Goal: Task Accomplishment & Management: Manage account settings

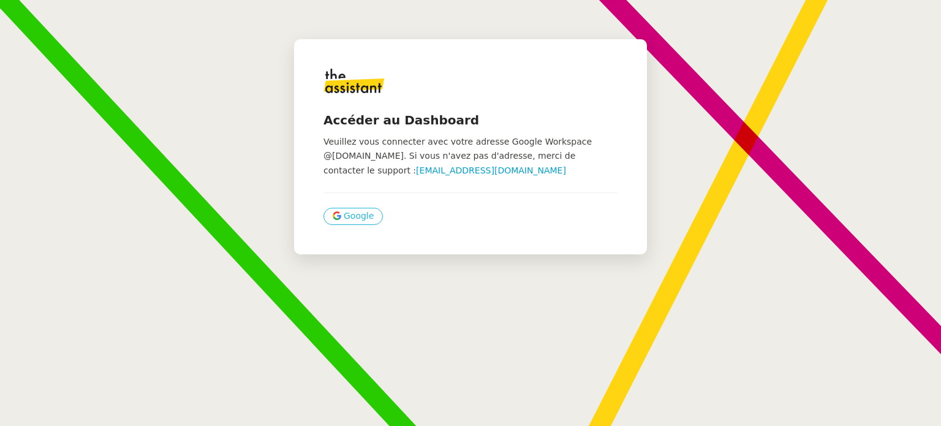
drag, startPoint x: 345, startPoint y: 228, endPoint x: 348, endPoint y: 222, distance: 6.6
click at [347, 228] on div "Accéder au Dashboard Veuillez vous connecter avec votre adresse Google Workspac…" at bounding box center [470, 146] width 353 height 215
click at [351, 216] on span "Google" at bounding box center [359, 216] width 30 height 14
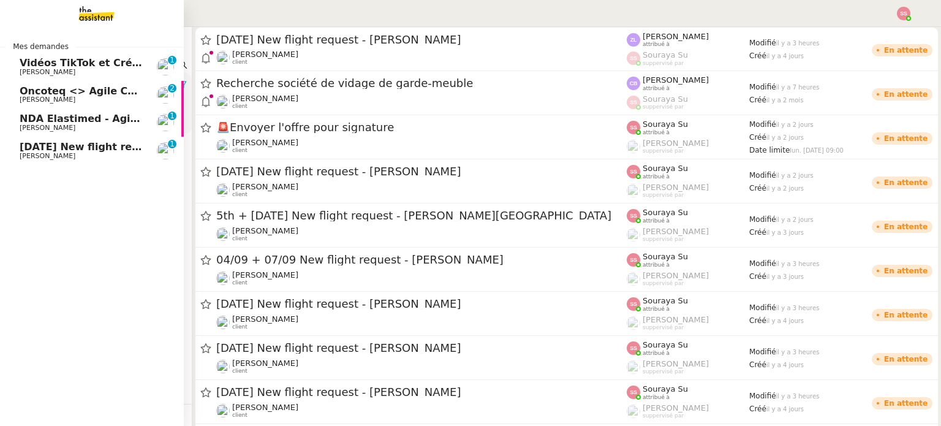
click at [103, 58] on span "Vidéos TikTok et Créatives META - août 2025" at bounding box center [143, 63] width 246 height 12
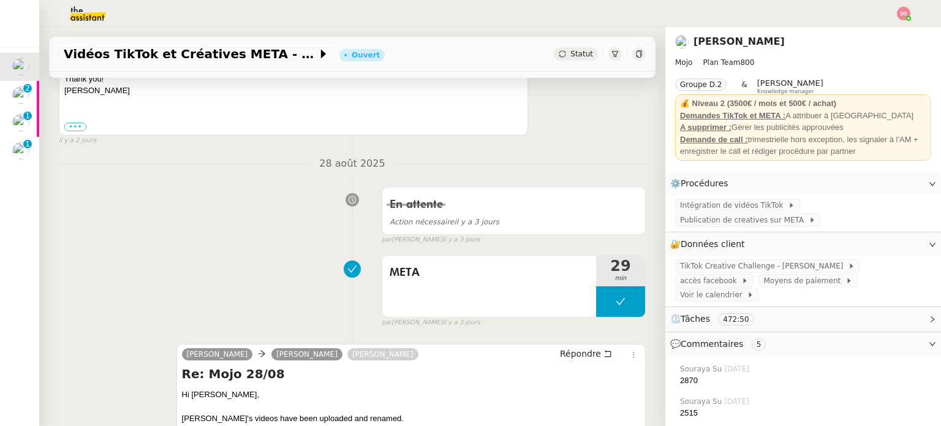
scroll to position [306, 0]
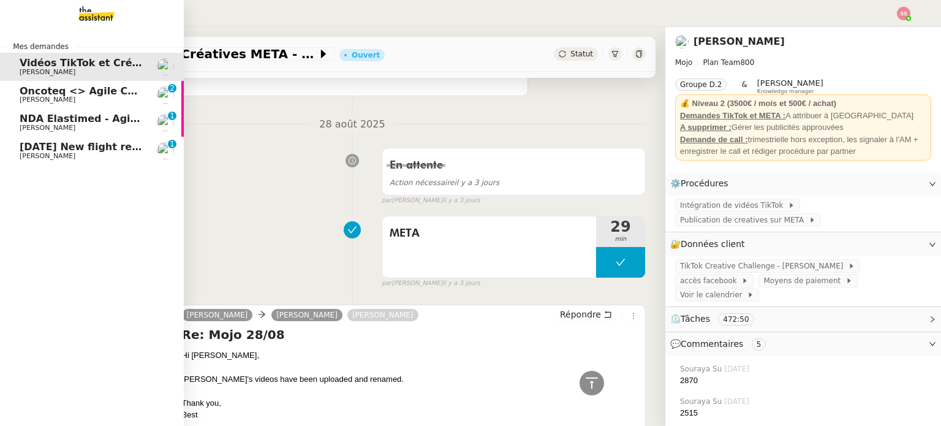
click at [110, 81] on link "Oncoteq <> Agile Capital Markets [PERSON_NAME] 0 1 2 3 4 5 6 7 8 9" at bounding box center [92, 95] width 184 height 28
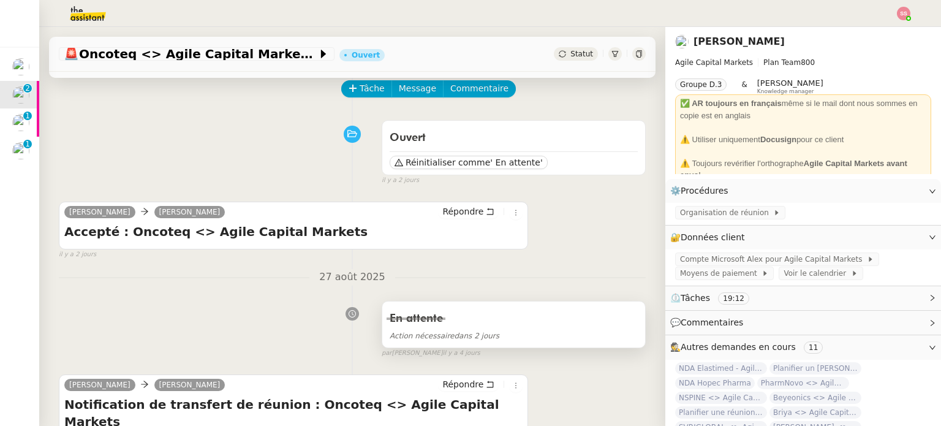
scroll to position [61, 0]
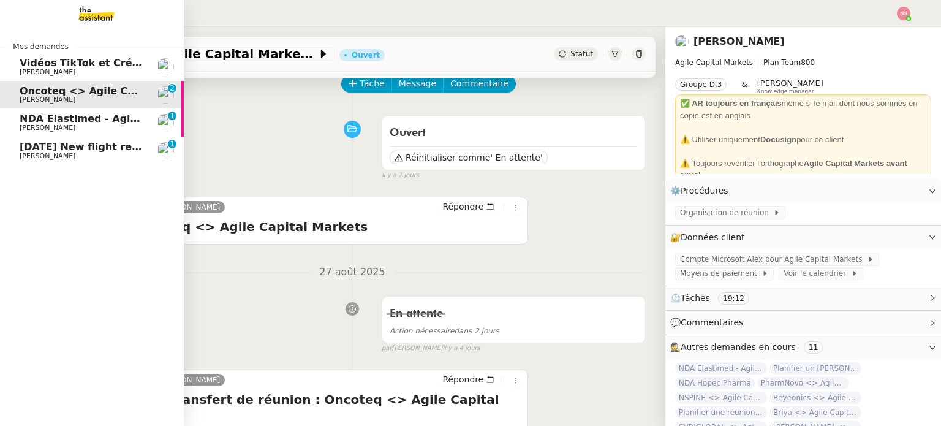
click at [86, 149] on span "[DATE] New flight request - [PERSON_NAME]" at bounding box center [143, 147] width 246 height 12
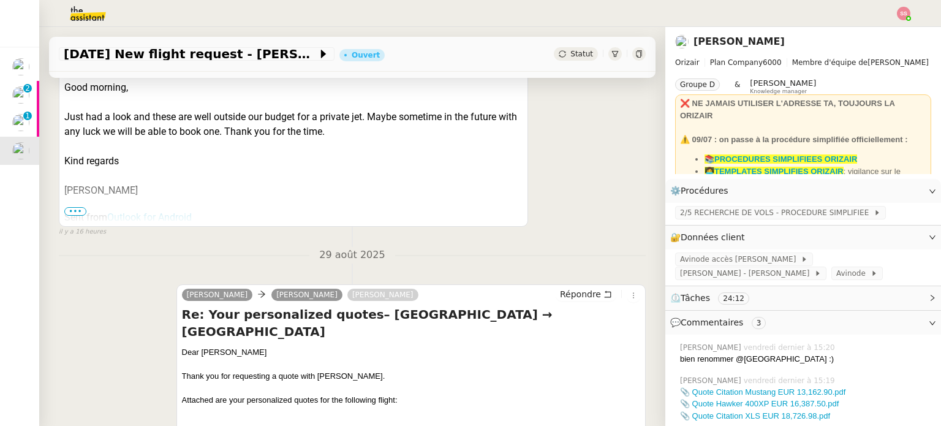
scroll to position [368, 0]
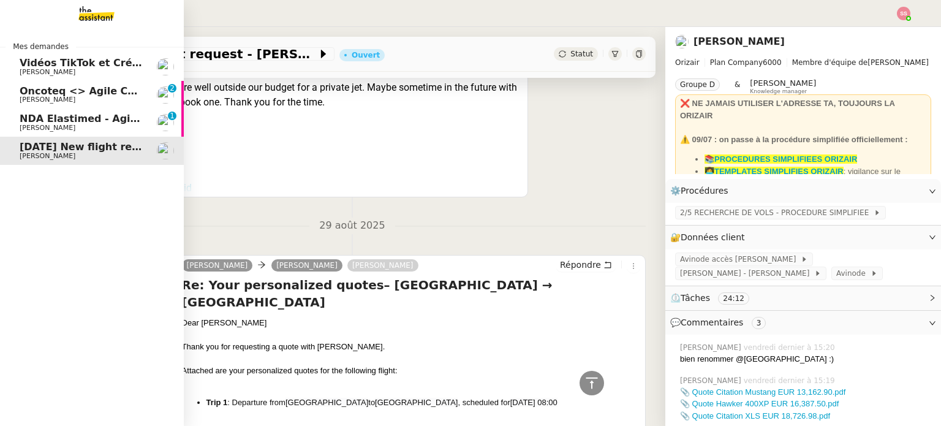
click at [86, 114] on span "NDA Elastimed - Agile Capital Markets" at bounding box center [125, 119] width 211 height 12
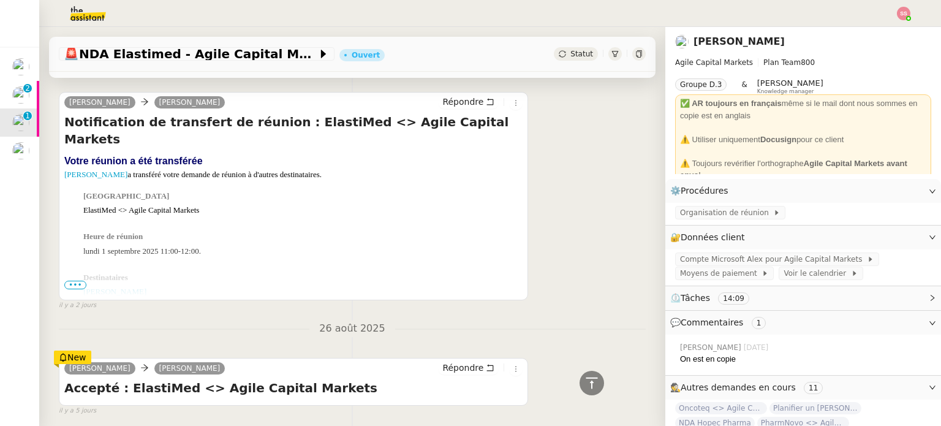
scroll to position [267, 0]
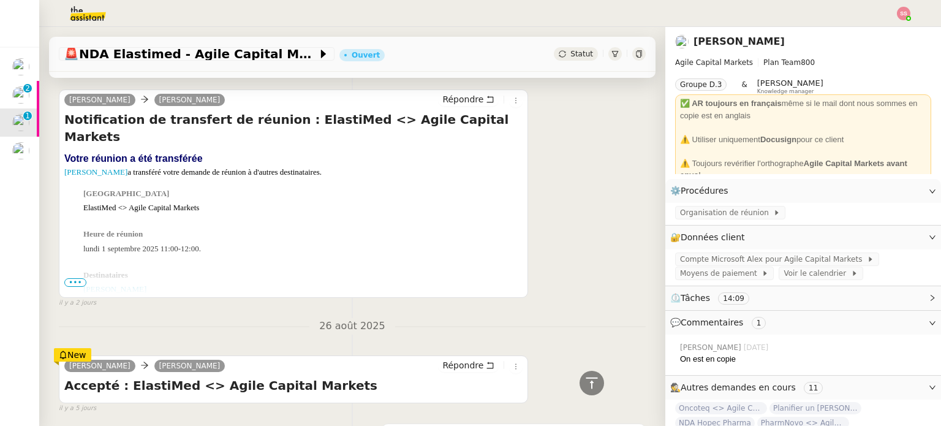
click at [570, 51] on span "Statut" at bounding box center [581, 54] width 23 height 9
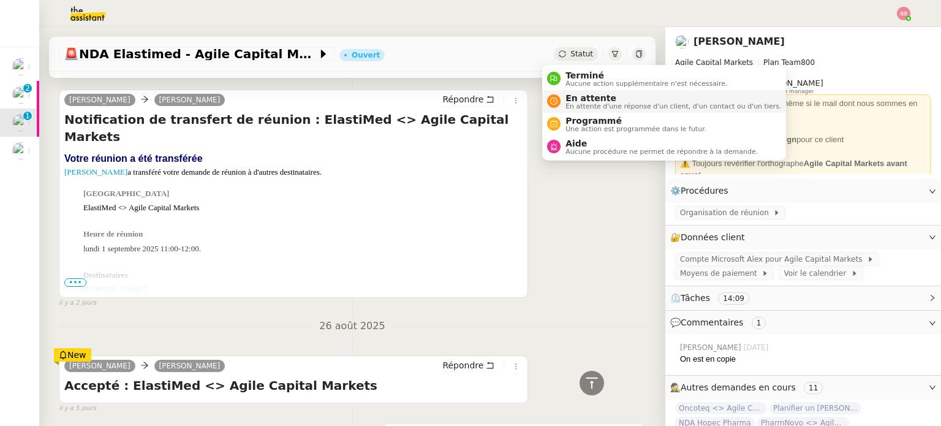
click at [603, 97] on span "En attente" at bounding box center [673, 98] width 216 height 10
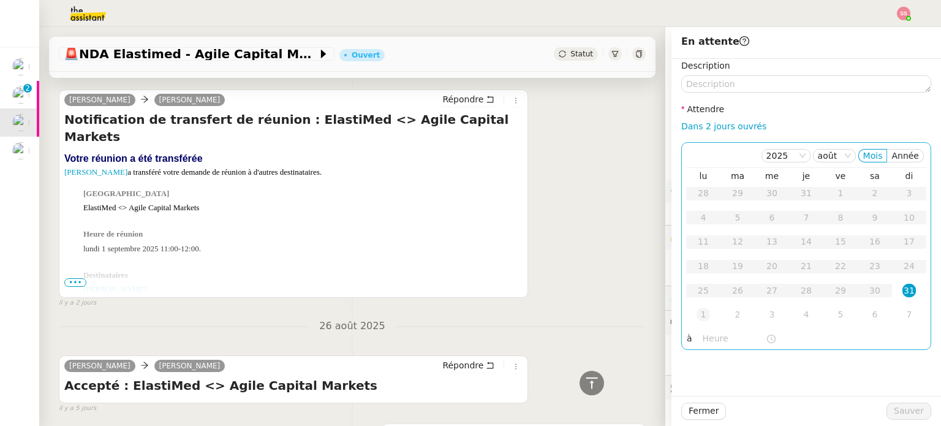
click at [696, 317] on div "1" at bounding box center [702, 313] width 13 height 13
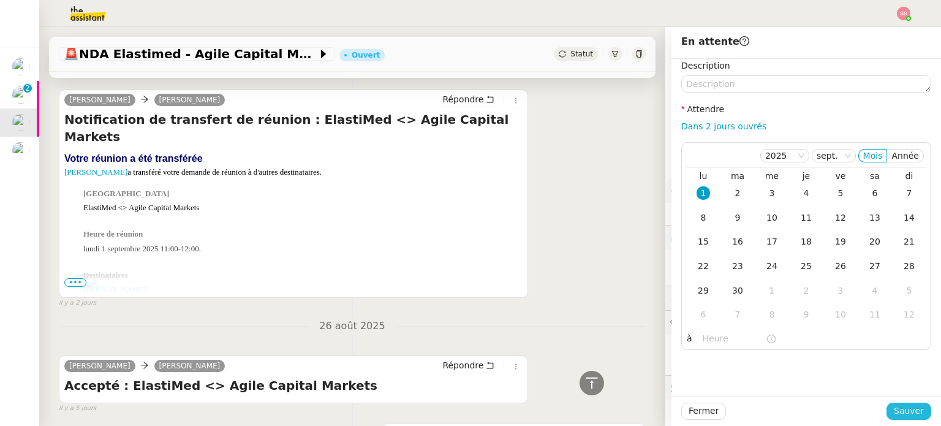
click at [894, 406] on span "Sauver" at bounding box center [909, 411] width 30 height 14
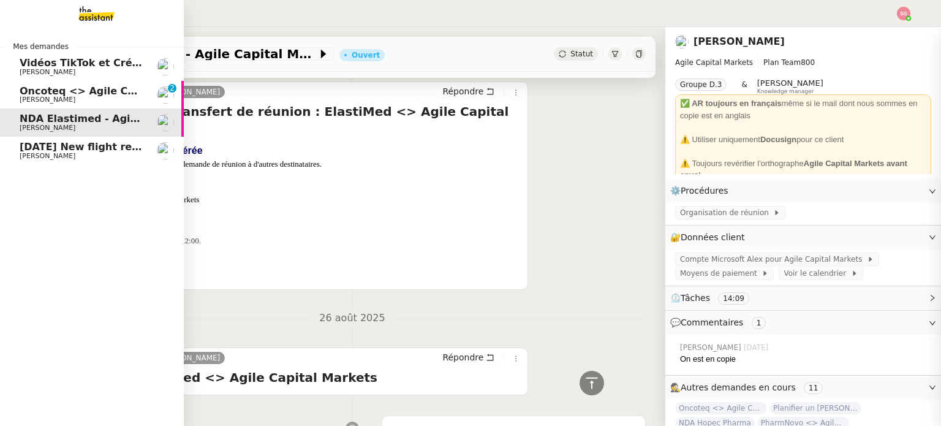
scroll to position [259, 0]
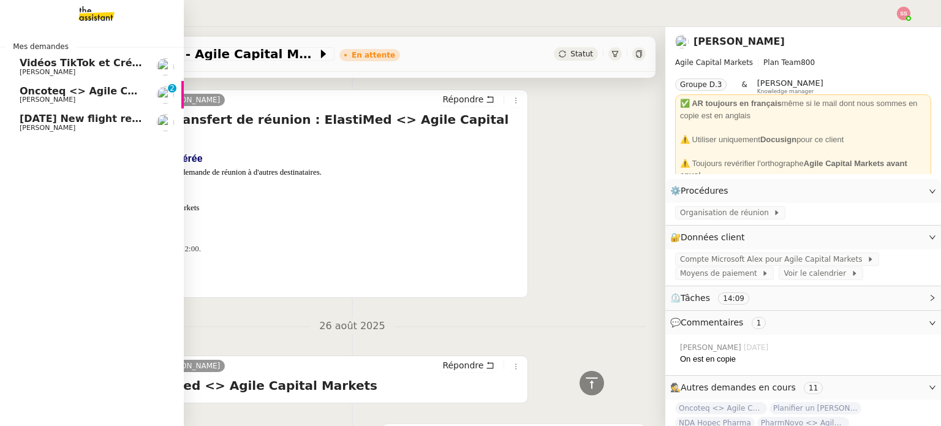
click at [90, 92] on span "Oncoteq <> Agile Capital Markets" at bounding box center [113, 91] width 187 height 12
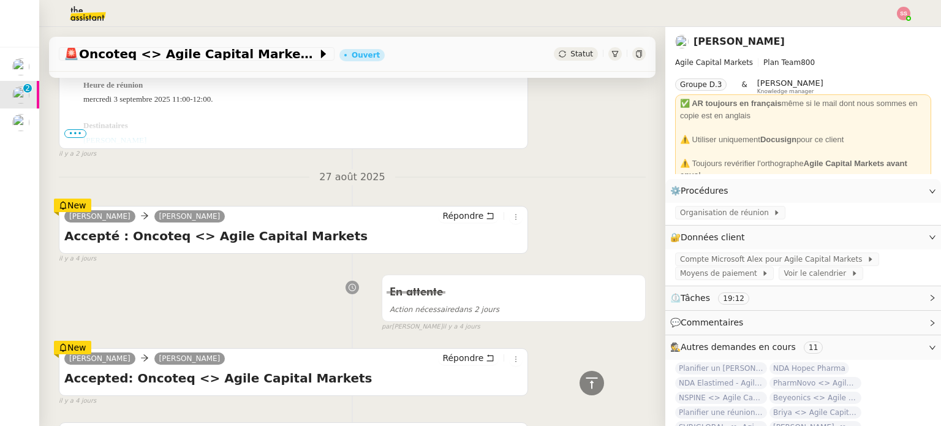
scroll to position [245, 0]
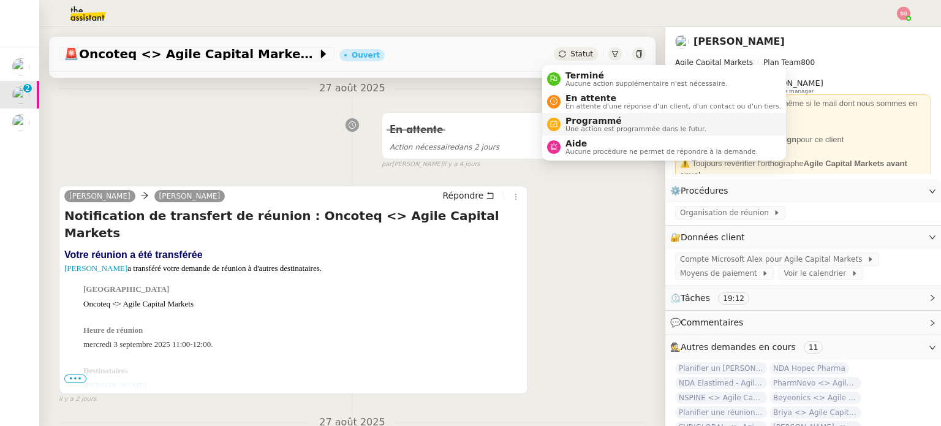
drag, startPoint x: 568, startPoint y: 53, endPoint x: 591, endPoint y: 118, distance: 68.8
click at [570, 54] on span "Statut" at bounding box center [581, 54] width 23 height 9
click at [605, 104] on span "En attente d'une réponse d'un client, d'un contact ou d'un tiers." at bounding box center [673, 106] width 216 height 7
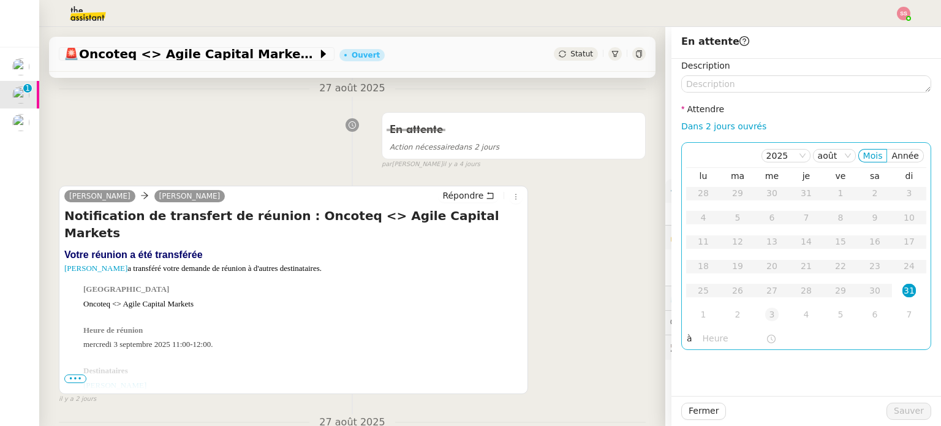
click at [765, 315] on div "3" at bounding box center [771, 313] width 13 height 13
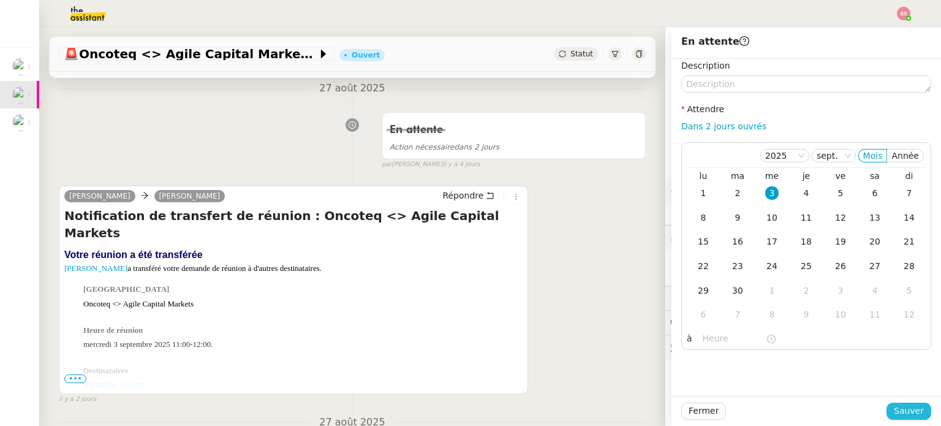
click at [913, 409] on span "Sauver" at bounding box center [909, 411] width 30 height 14
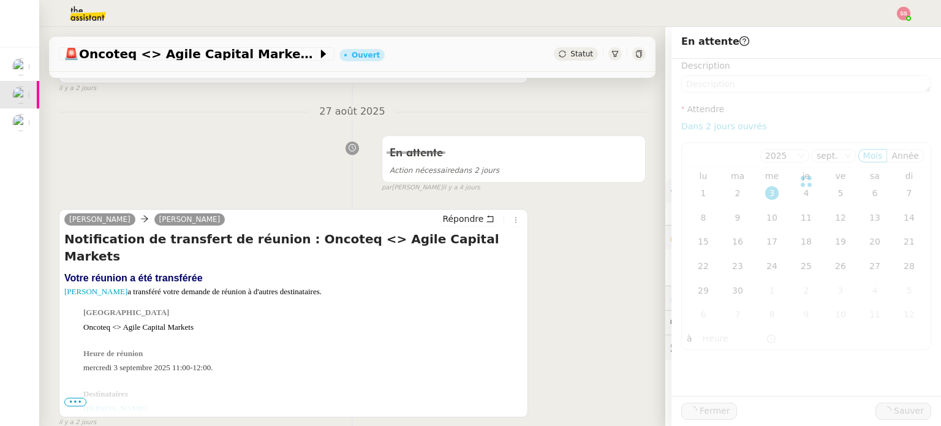
scroll to position [268, 0]
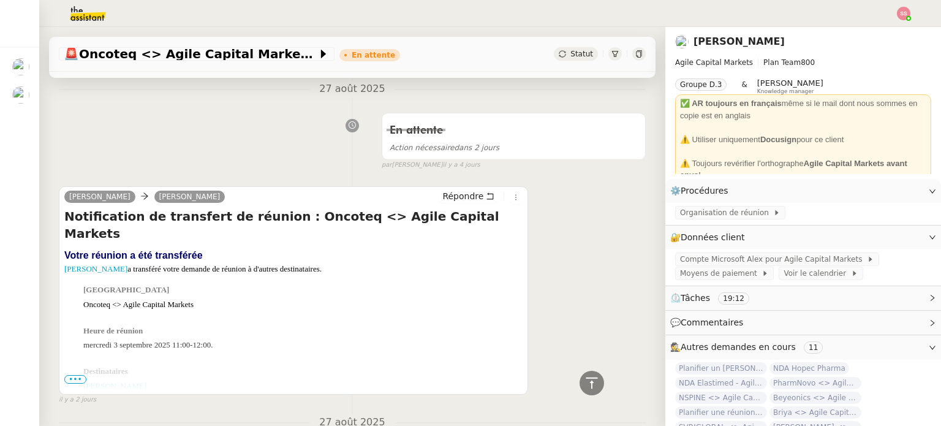
click at [907, 13] on img at bounding box center [903, 13] width 13 height 13
click at [886, 28] on li "Suivi" at bounding box center [871, 34] width 80 height 17
